Goal: Task Accomplishment & Management: Manage account settings

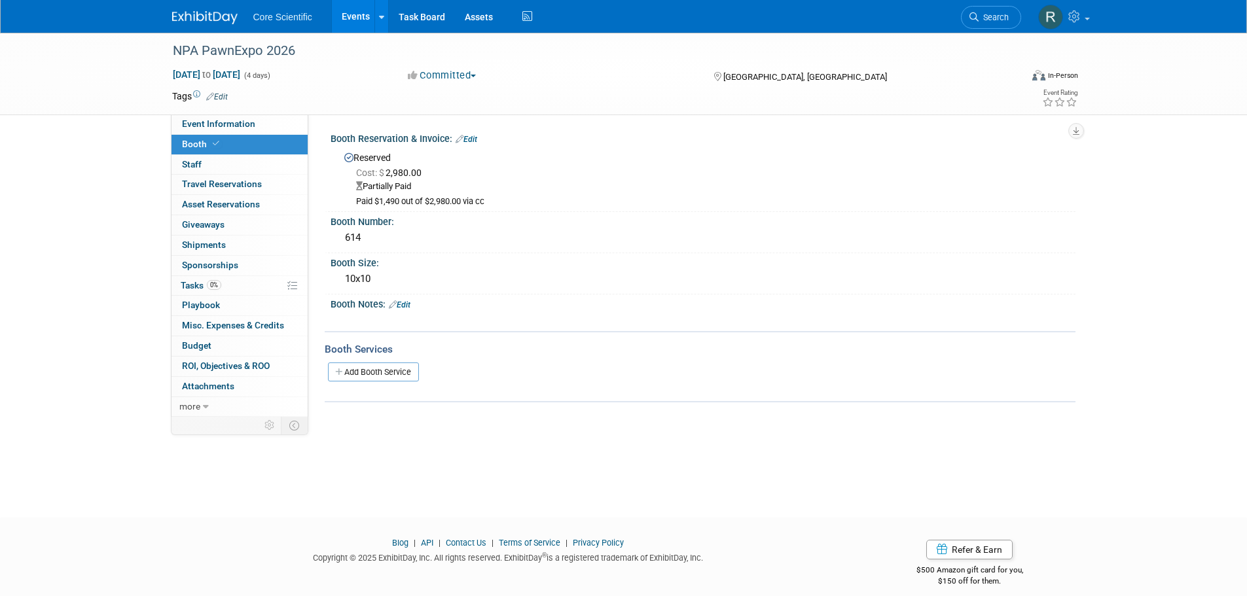
click at [471, 141] on link "Edit" at bounding box center [467, 139] width 22 height 9
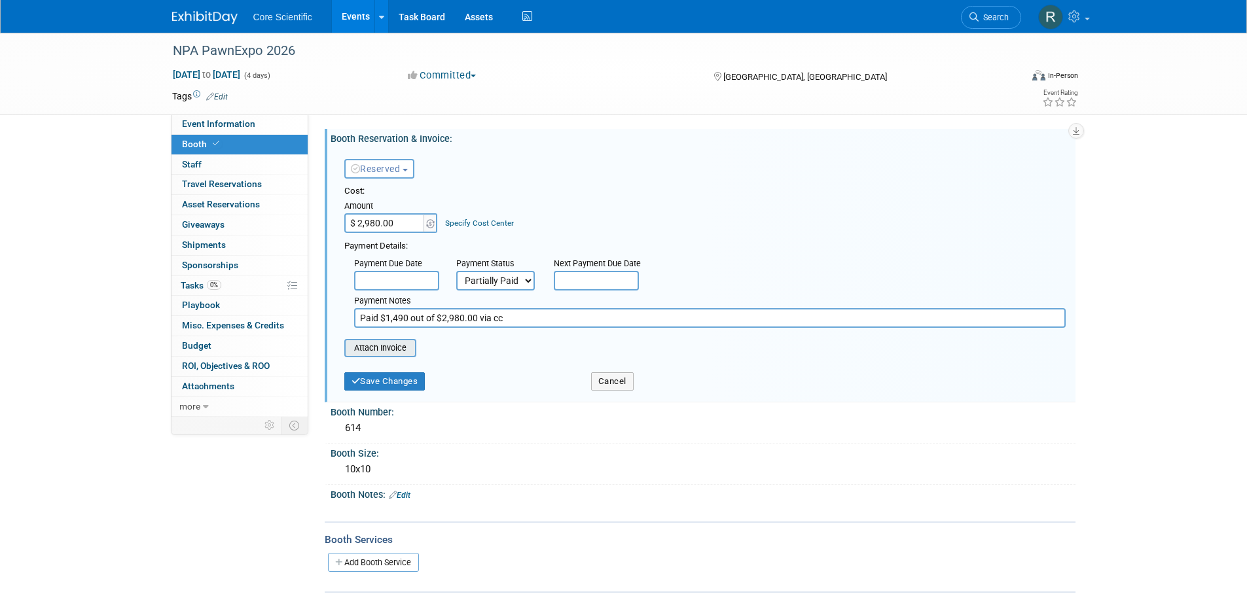
click at [392, 352] on input "file" at bounding box center [337, 348] width 156 height 16
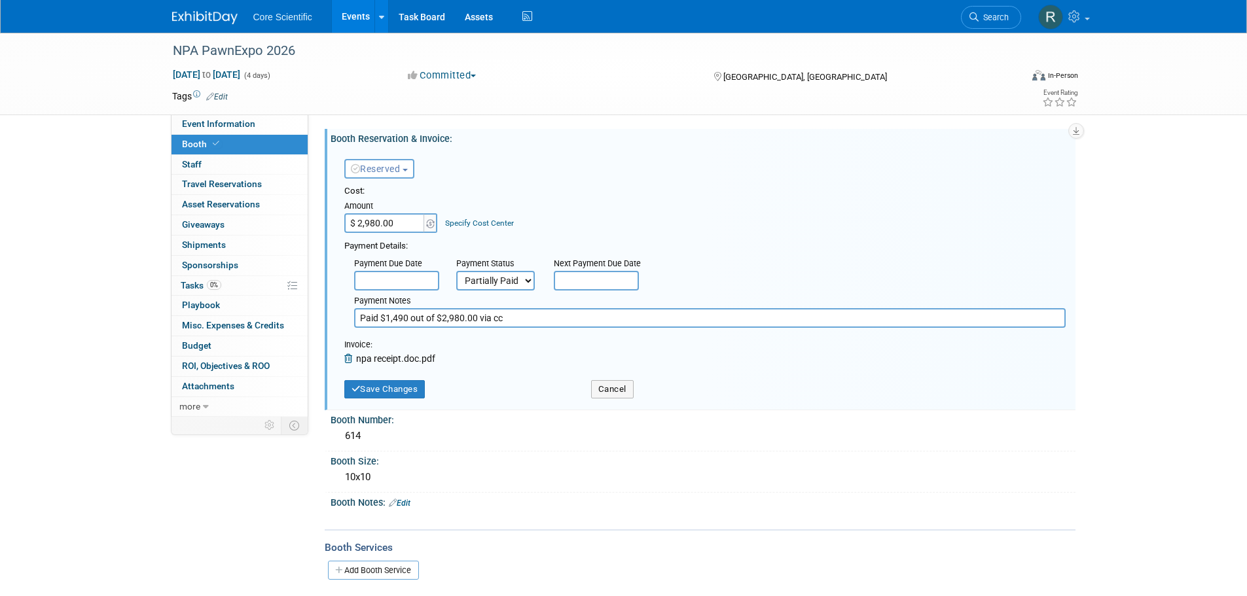
click at [235, 154] on link "Booth" at bounding box center [240, 145] width 136 height 20
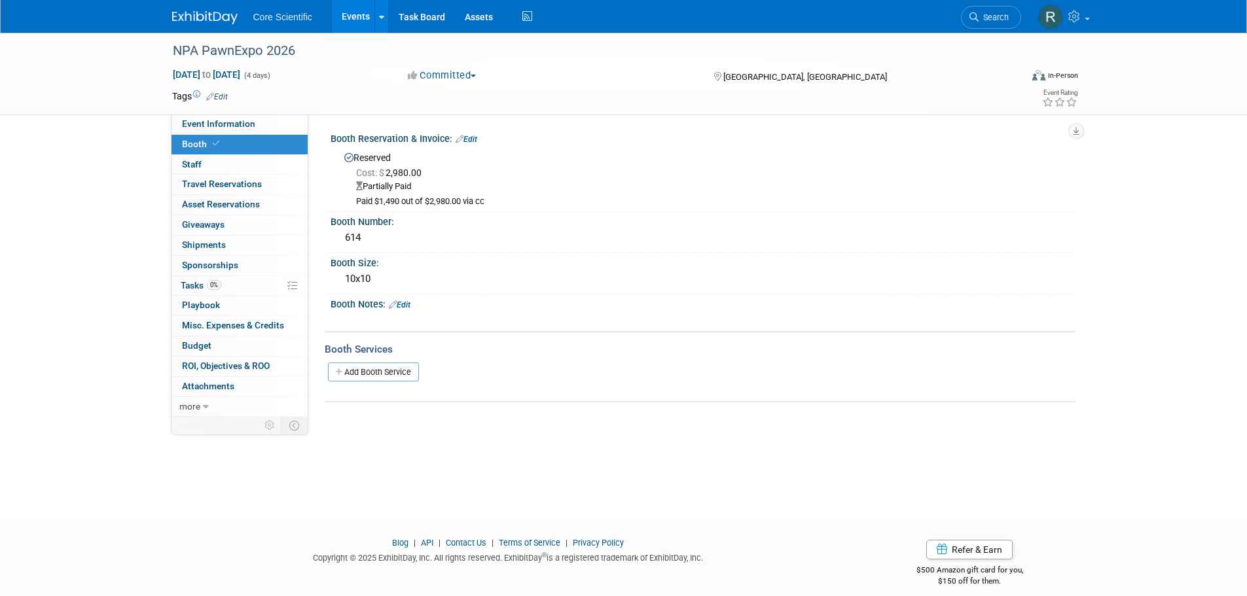
click at [466, 147] on div "Reserved Cost: $ 2,980.00 Partially Paid Paid $1,490 out of $2,980.00 via cc" at bounding box center [703, 177] width 745 height 64
click at [466, 137] on link "Edit" at bounding box center [467, 139] width 22 height 9
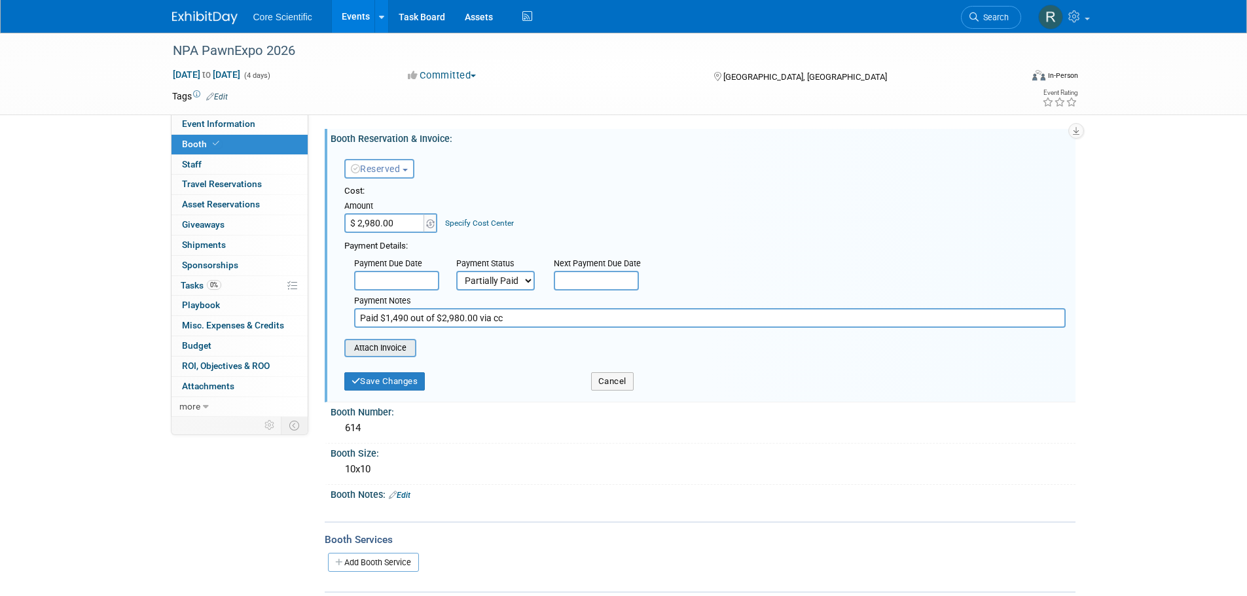
click at [405, 350] on input "file" at bounding box center [337, 348] width 156 height 16
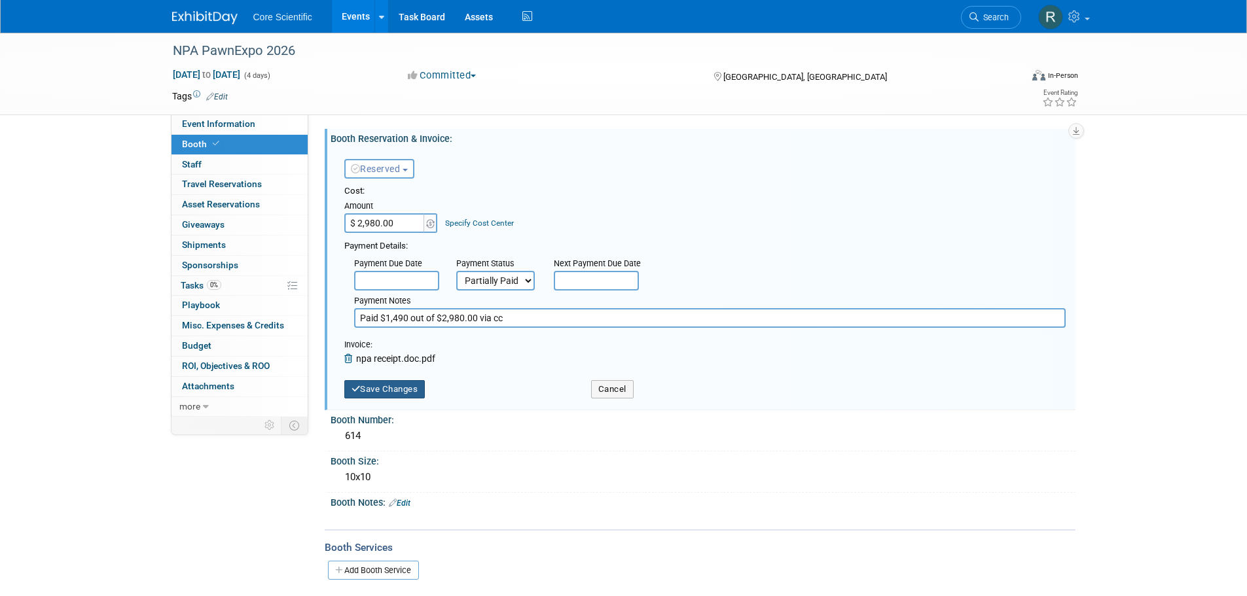
click at [401, 394] on button "Save Changes" at bounding box center [384, 389] width 81 height 18
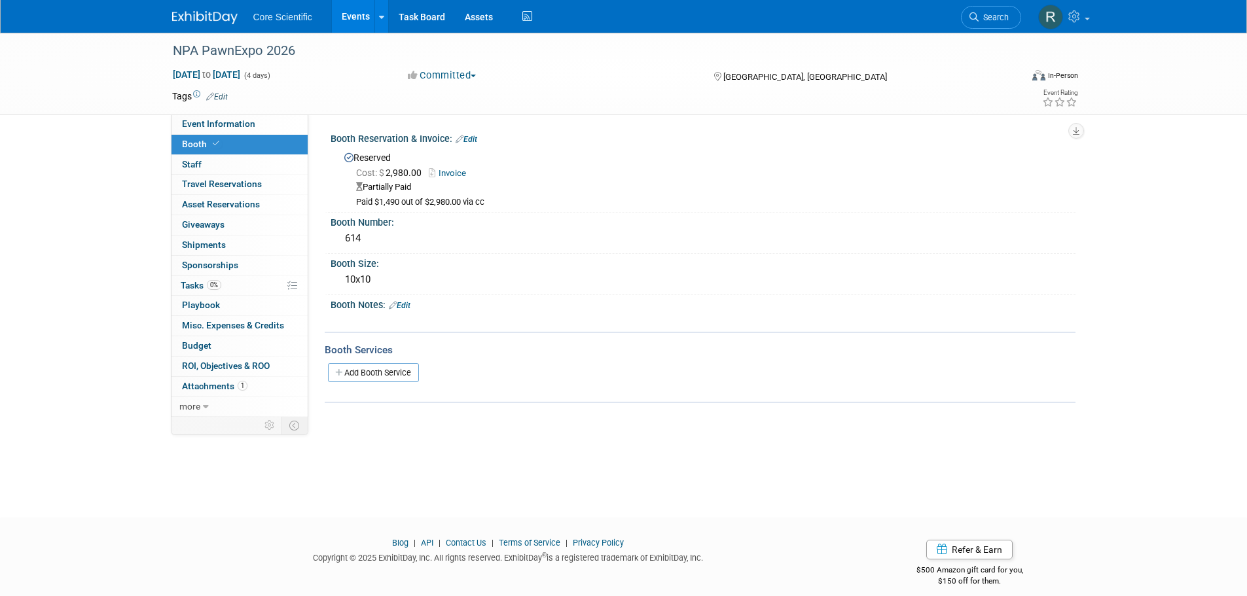
click at [181, 22] on img at bounding box center [204, 17] width 65 height 13
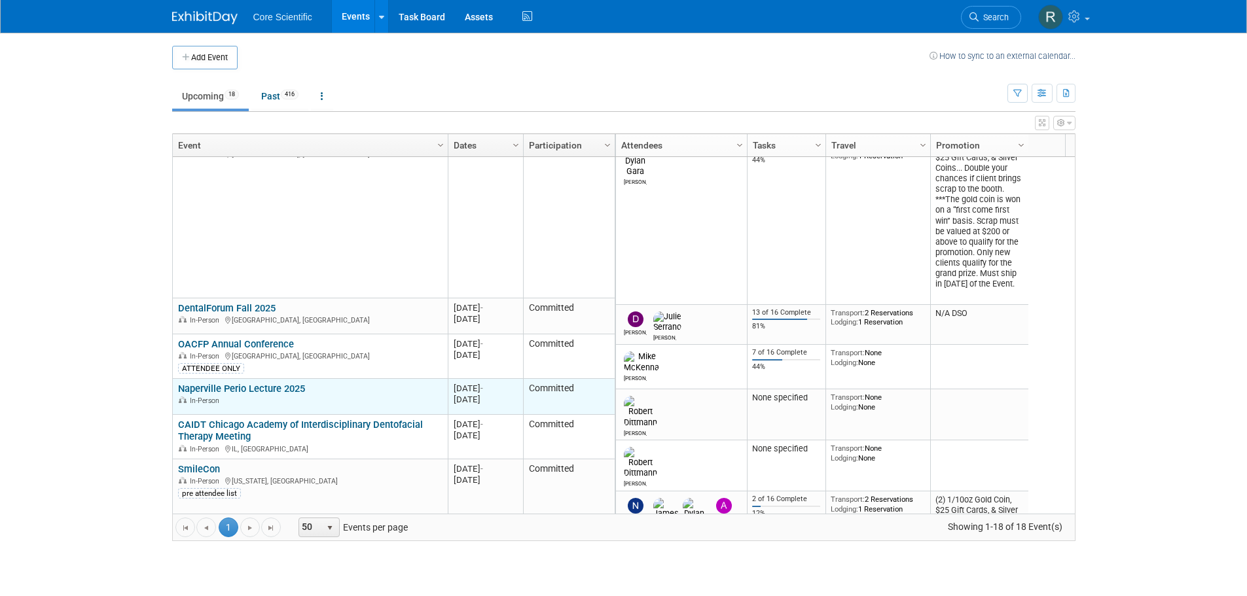
scroll to position [471, 0]
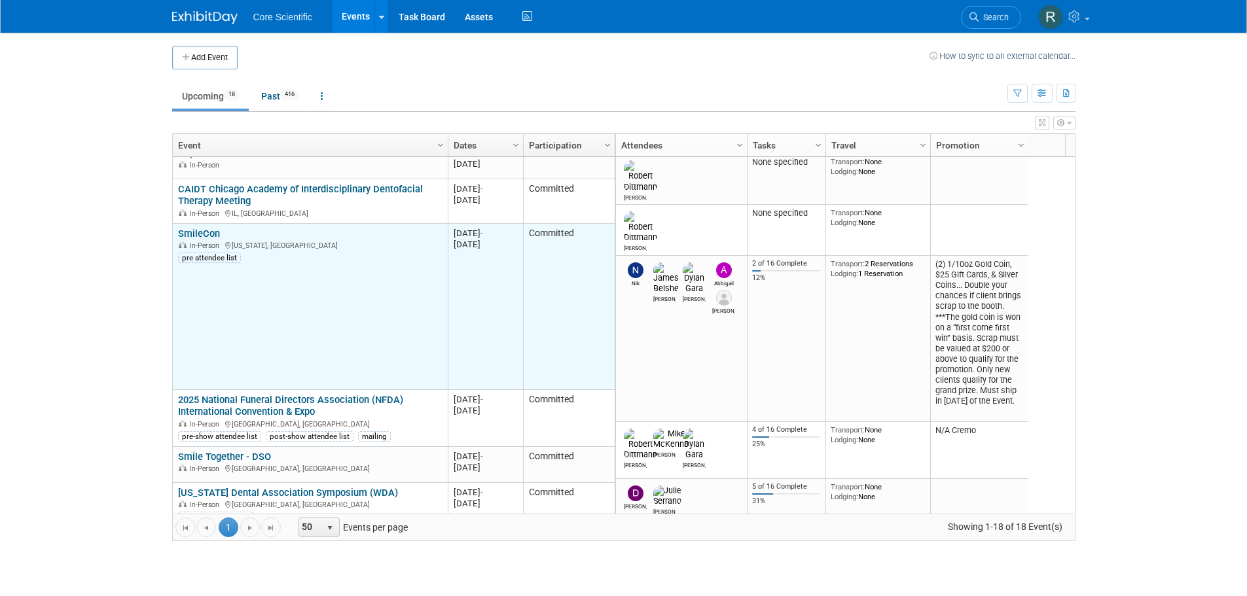
click at [183, 237] on link "SmileCon" at bounding box center [199, 234] width 42 height 12
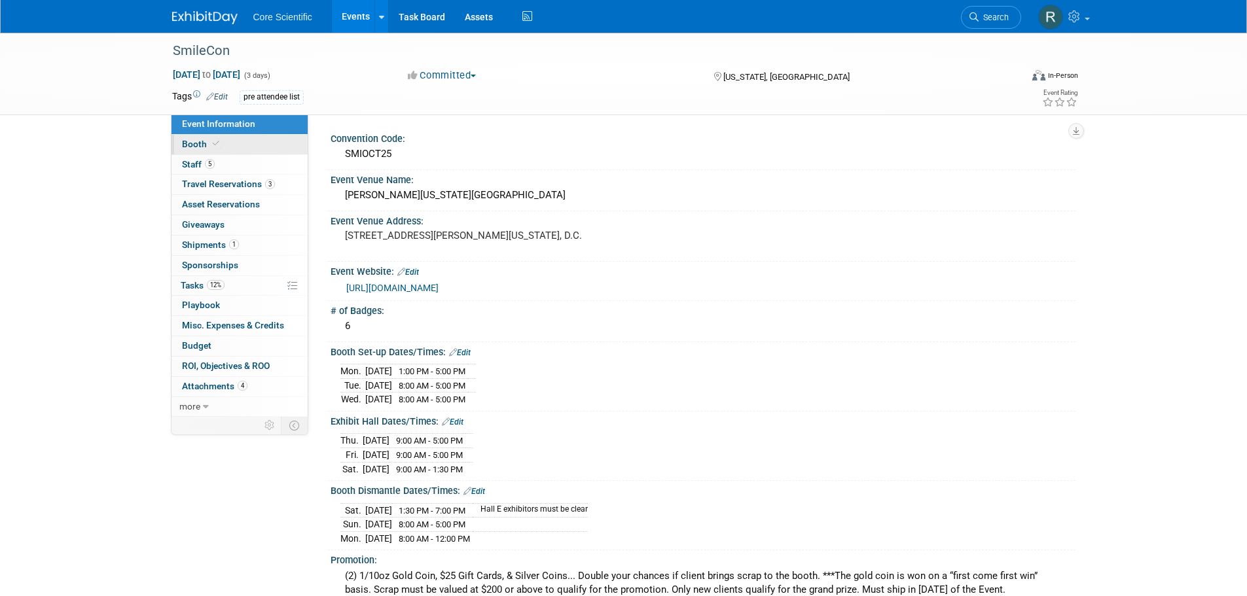
click at [189, 143] on span "Booth" at bounding box center [202, 144] width 40 height 10
